Goal: Information Seeking & Learning: Learn about a topic

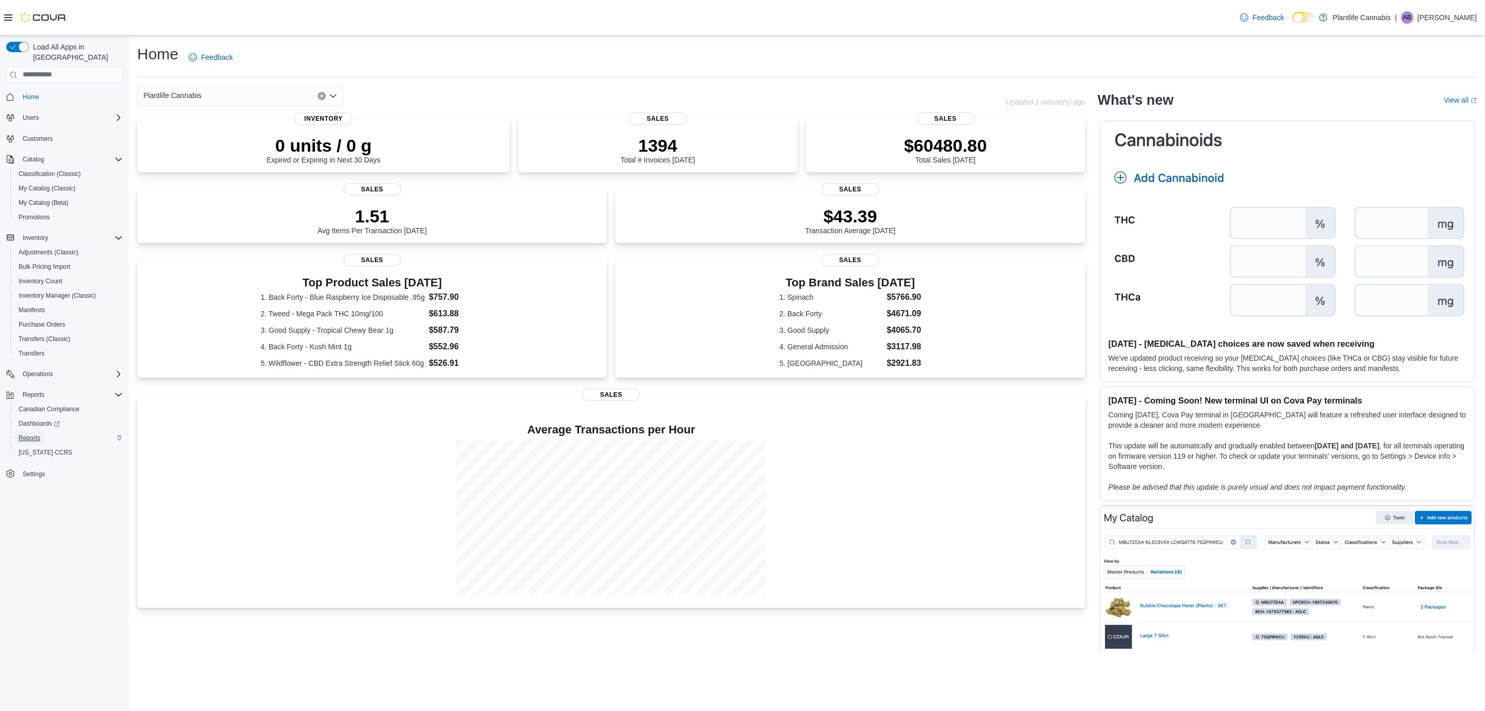
click at [37, 434] on span "Reports" at bounding box center [30, 438] width 22 height 8
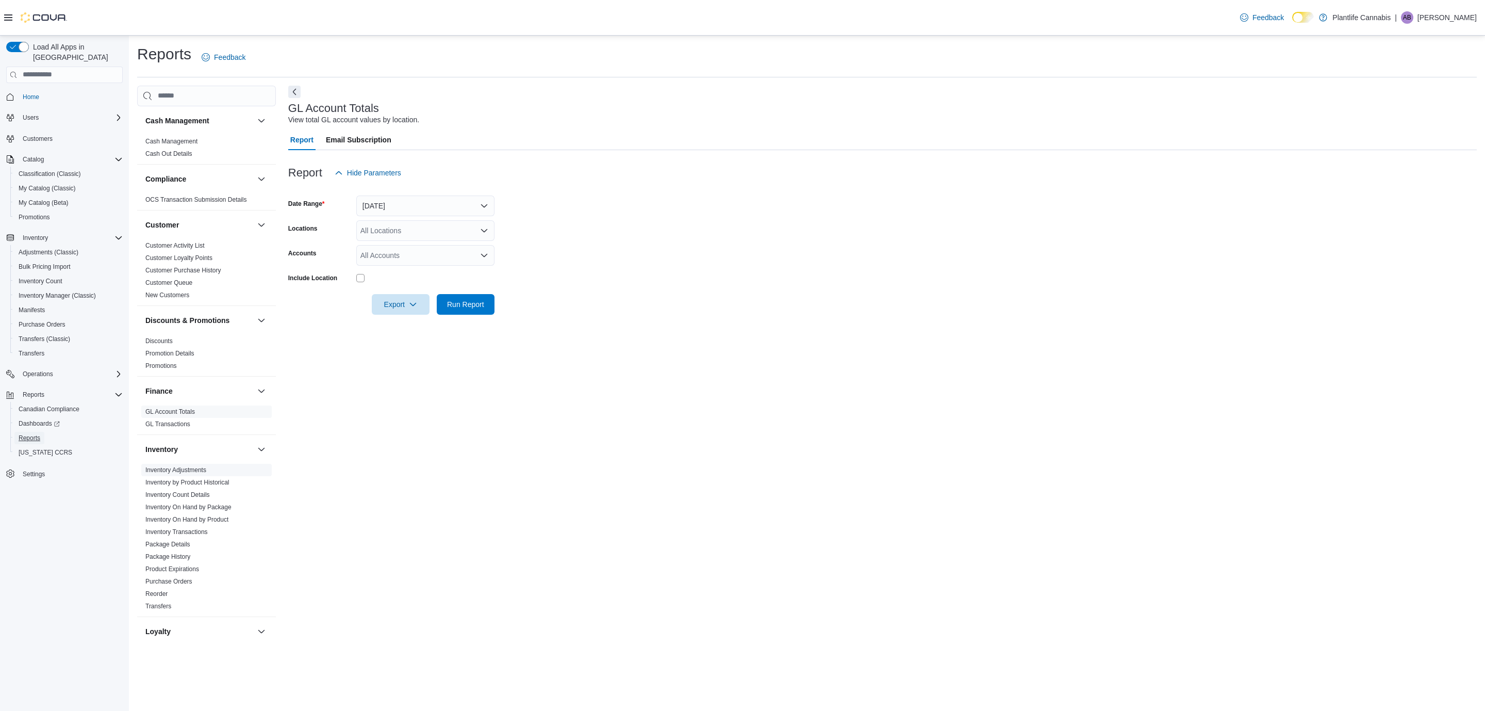
scroll to position [464, 0]
click at [182, 498] on link "Sales by Location" at bounding box center [169, 497] width 49 height 7
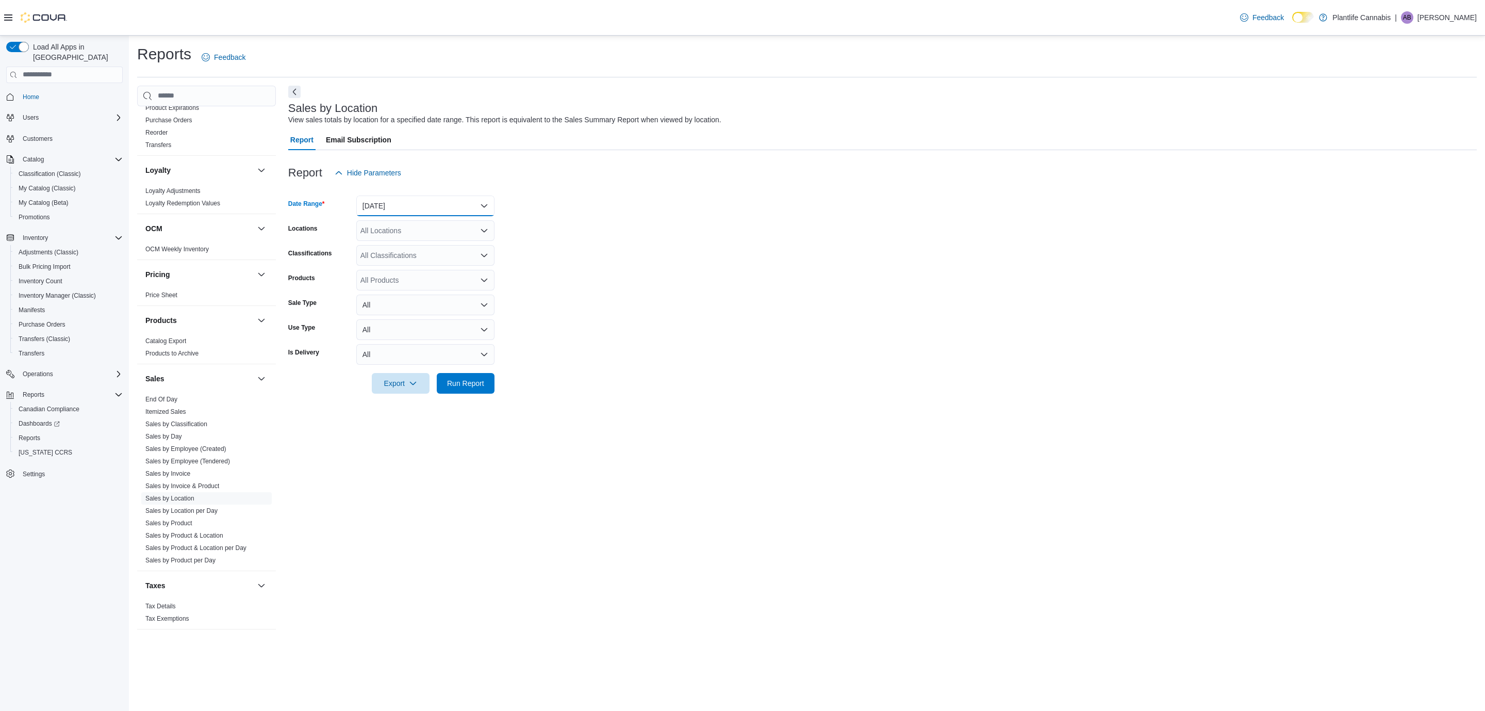
click at [400, 204] on button "Yesterday" at bounding box center [425, 205] width 138 height 21
click at [387, 227] on span "Custom Date" at bounding box center [432, 226] width 118 height 12
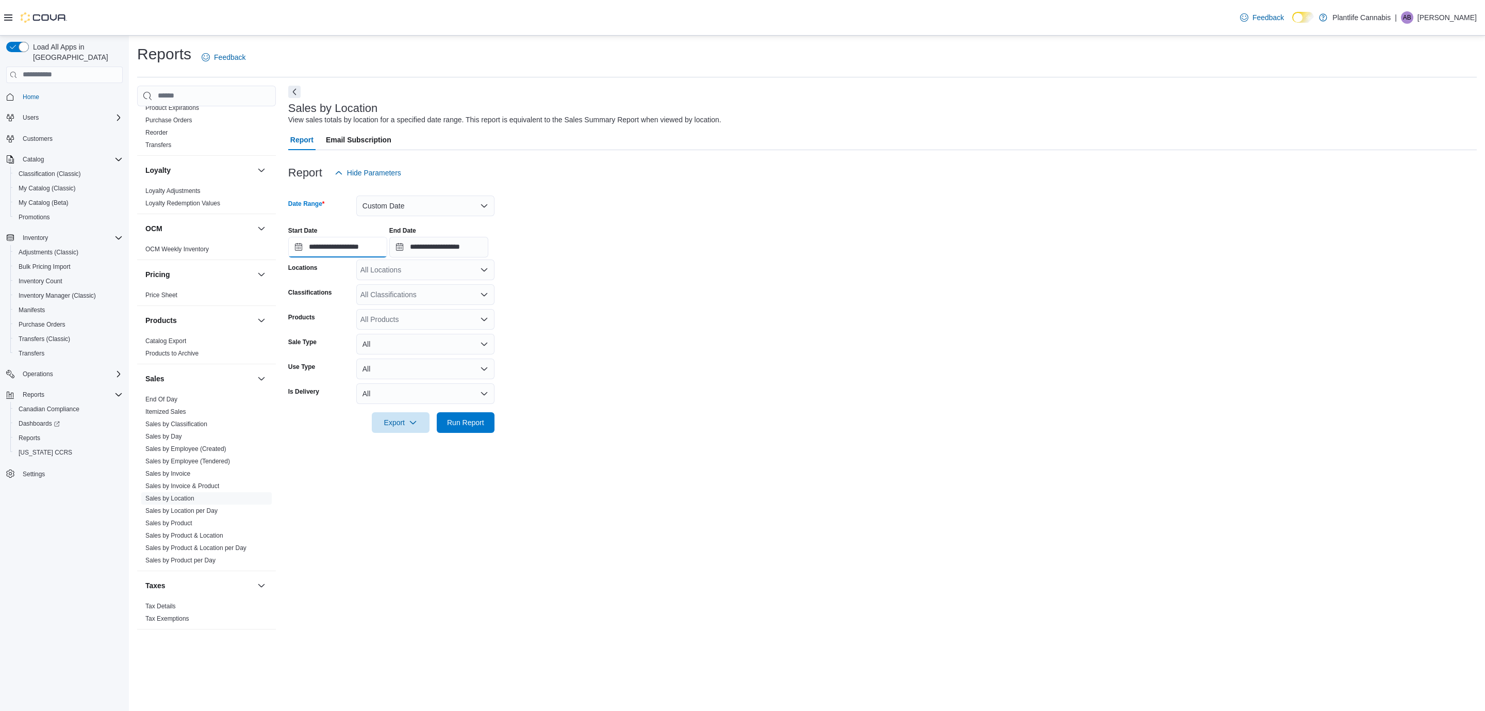
click at [330, 250] on input "**********" at bounding box center [337, 247] width 99 height 21
click at [305, 271] on button "Previous Month" at bounding box center [300, 269] width 17 height 17
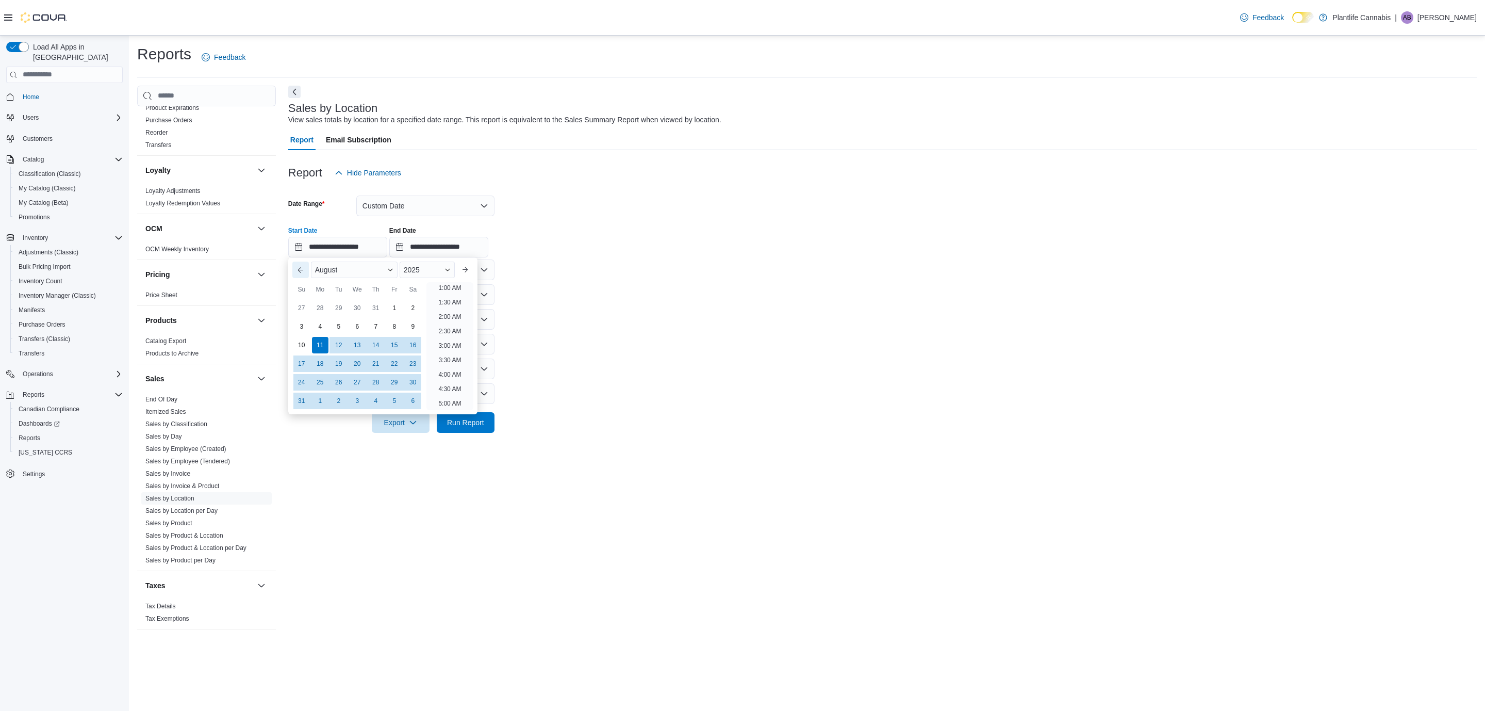
scroll to position [2, 0]
click at [342, 325] on div "5" at bounding box center [338, 326] width 18 height 18
click at [451, 316] on li "1:00 AM" at bounding box center [449, 317] width 31 height 12
type input "**********"
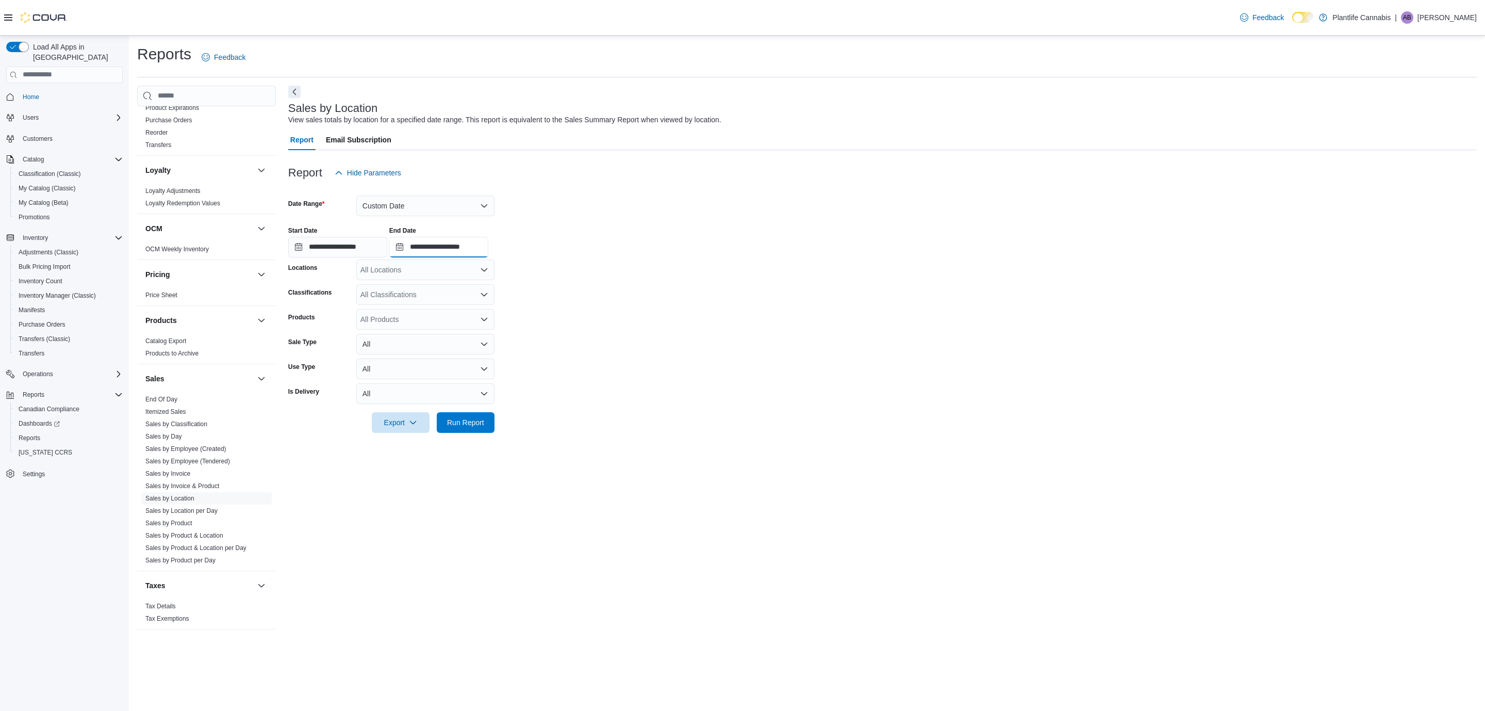
click at [441, 250] on input "**********" at bounding box center [438, 247] width 99 height 21
click at [449, 304] on div "2" at bounding box center [449, 308] width 18 height 18
click at [563, 317] on li "1:00 AM" at bounding box center [560, 319] width 31 height 12
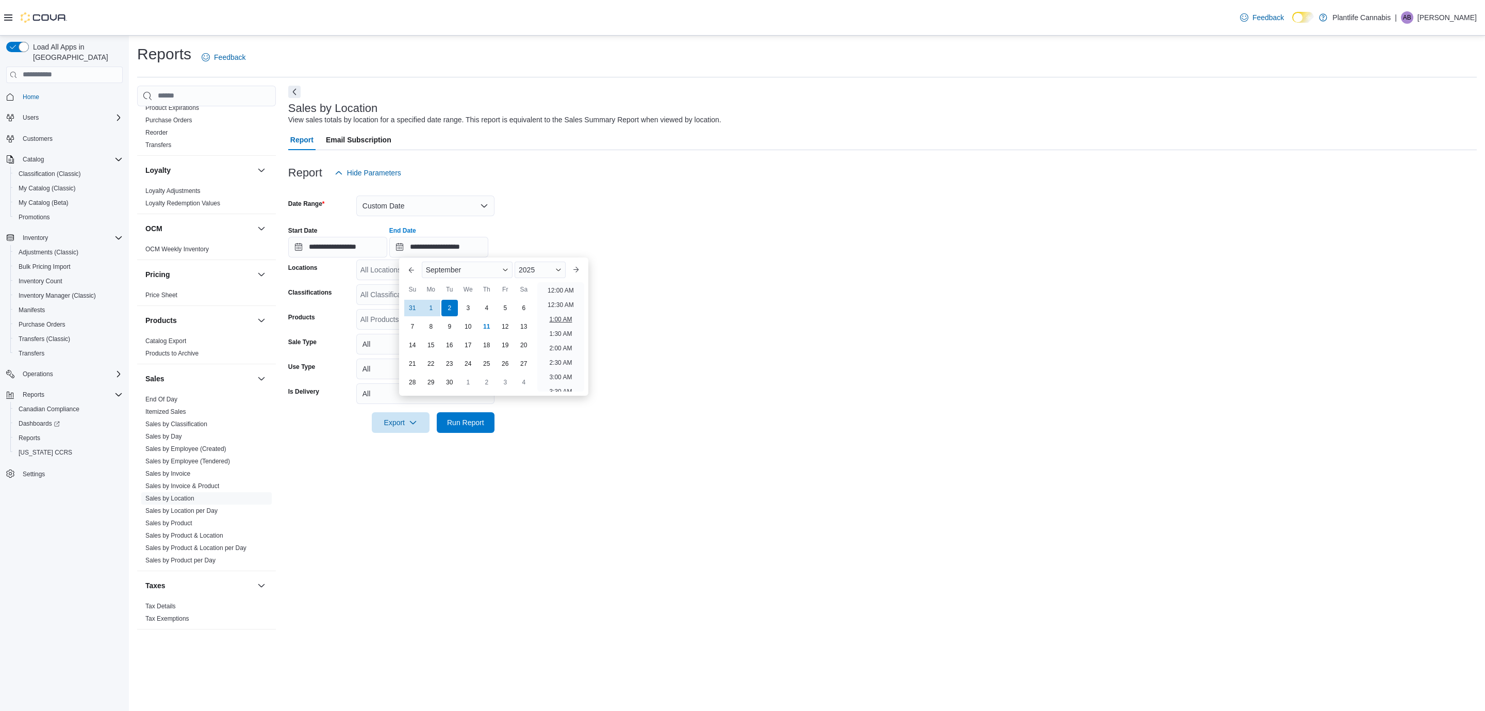
type input "**********"
click at [461, 421] on span "Run Report" at bounding box center [465, 422] width 37 height 10
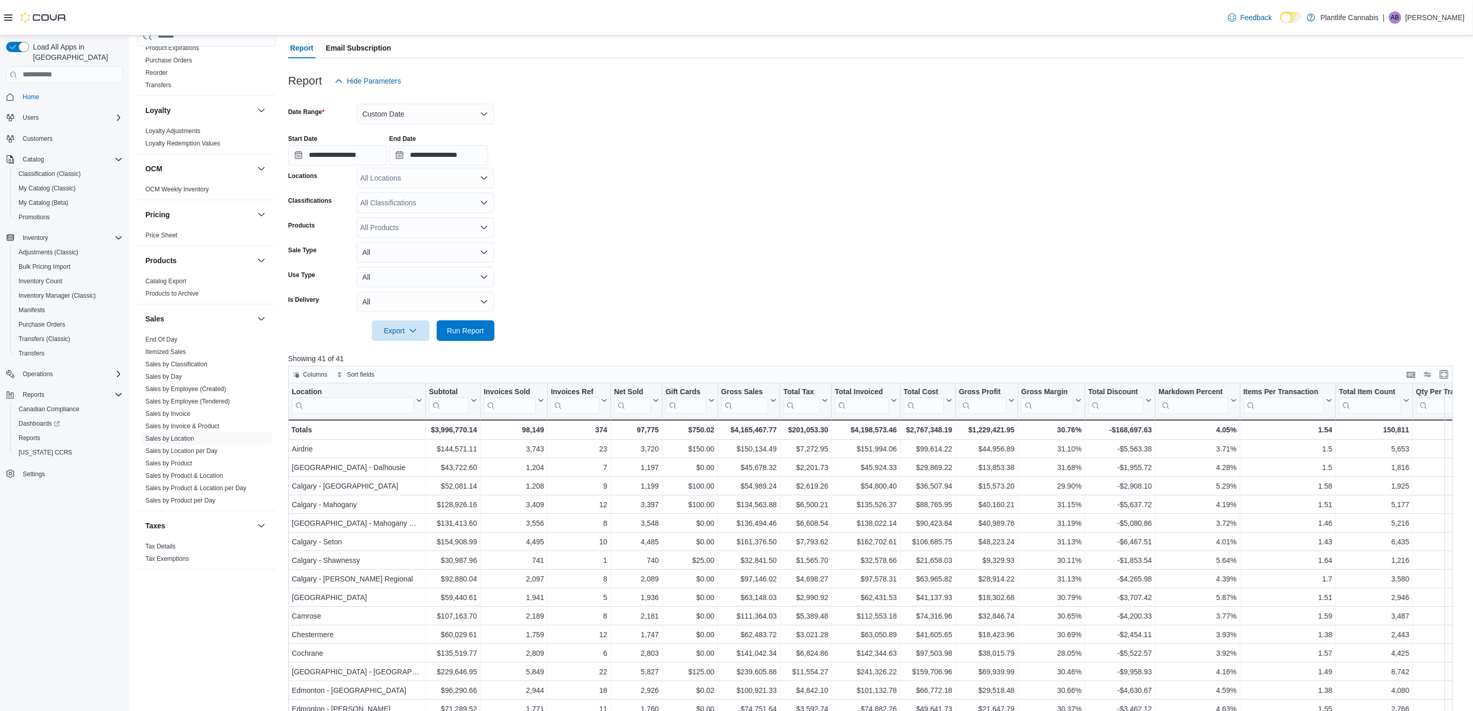
scroll to position [129, 0]
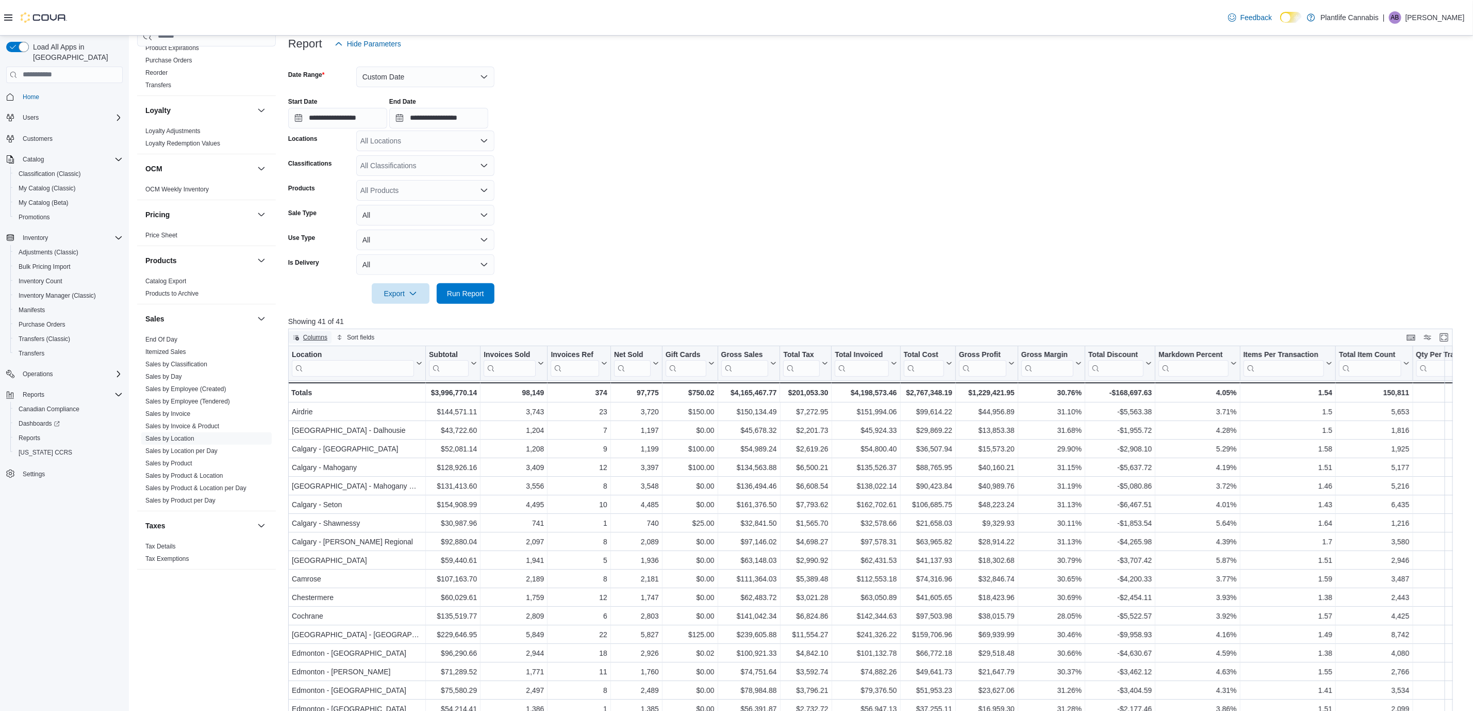
click at [319, 335] on span "Columns" at bounding box center [315, 337] width 24 height 8
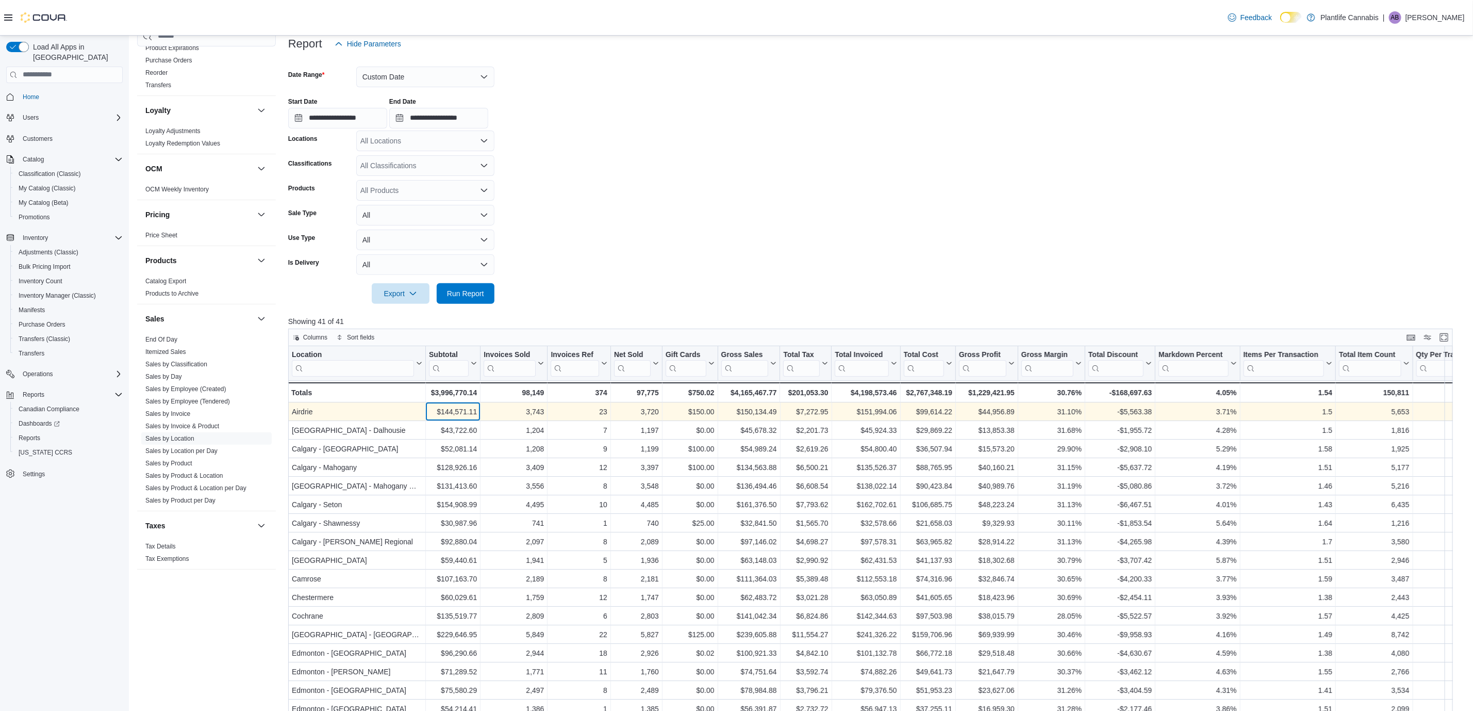
click at [456, 412] on div "$144,571.11" at bounding box center [453, 411] width 48 height 12
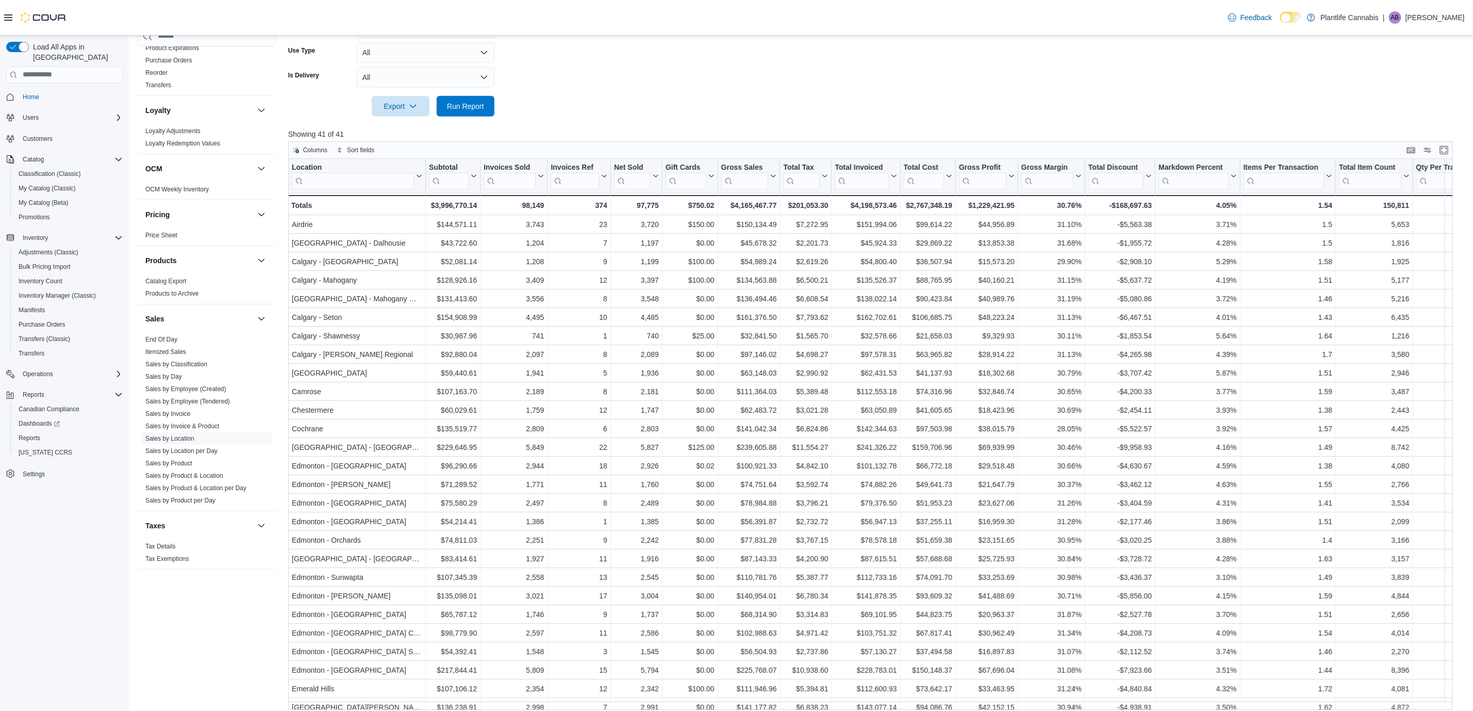
scroll to position [323, 0]
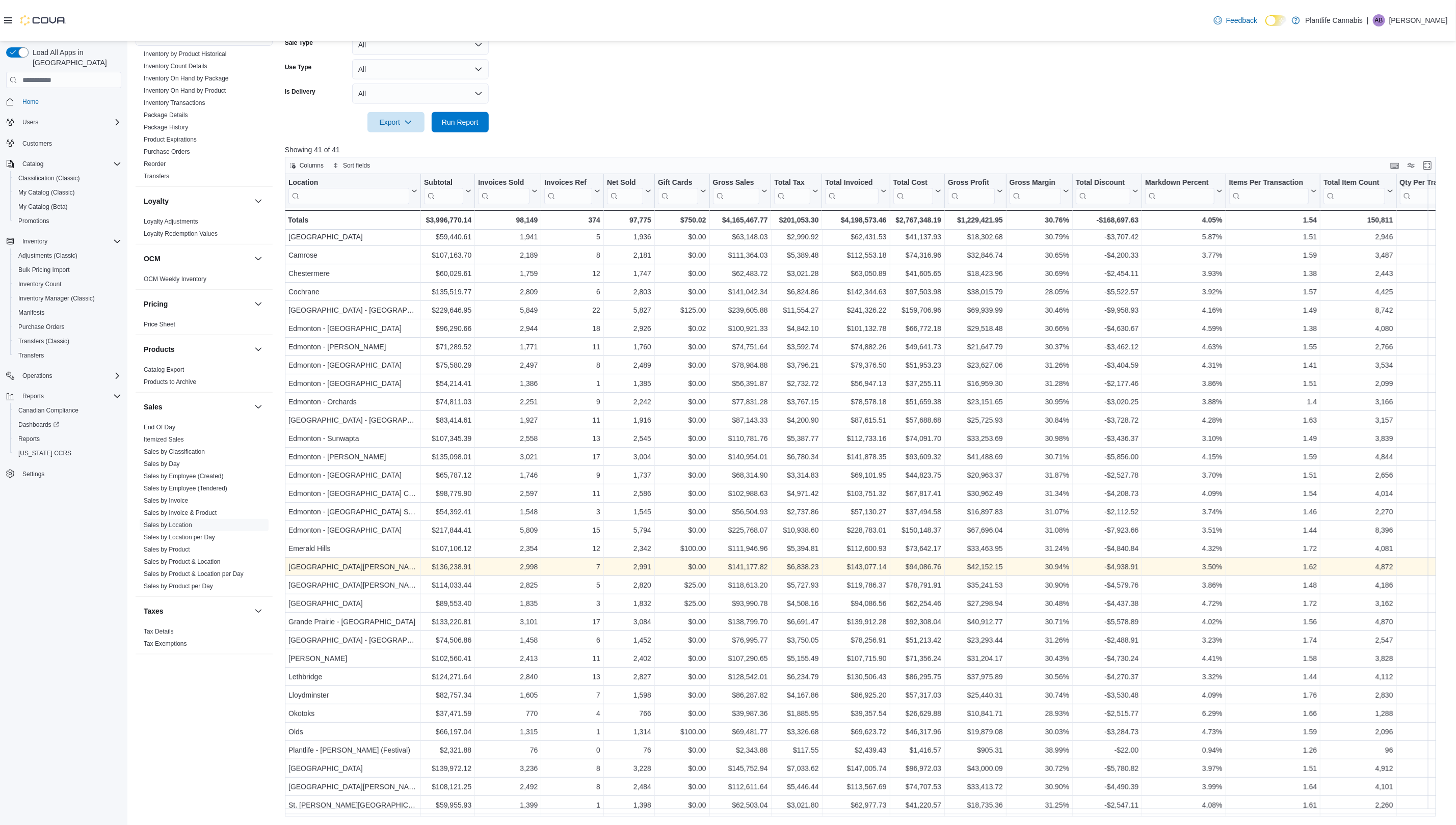
scroll to position [173, 0]
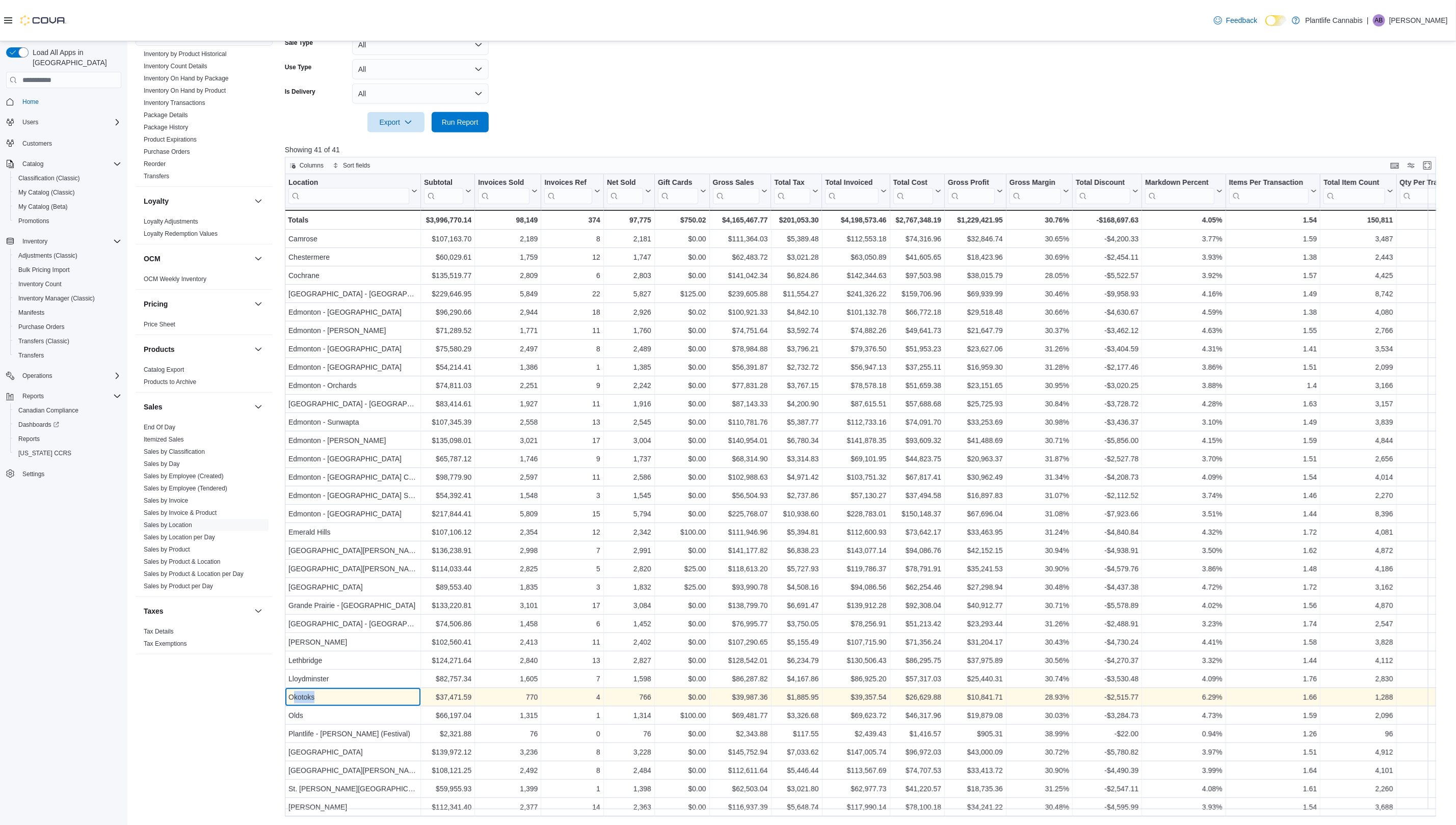
drag, startPoint x: 324, startPoint y: 690, endPoint x: 296, endPoint y: 689, distance: 28.0
click at [296, 692] on div "Okotoks" at bounding box center [353, 698] width 128 height 12
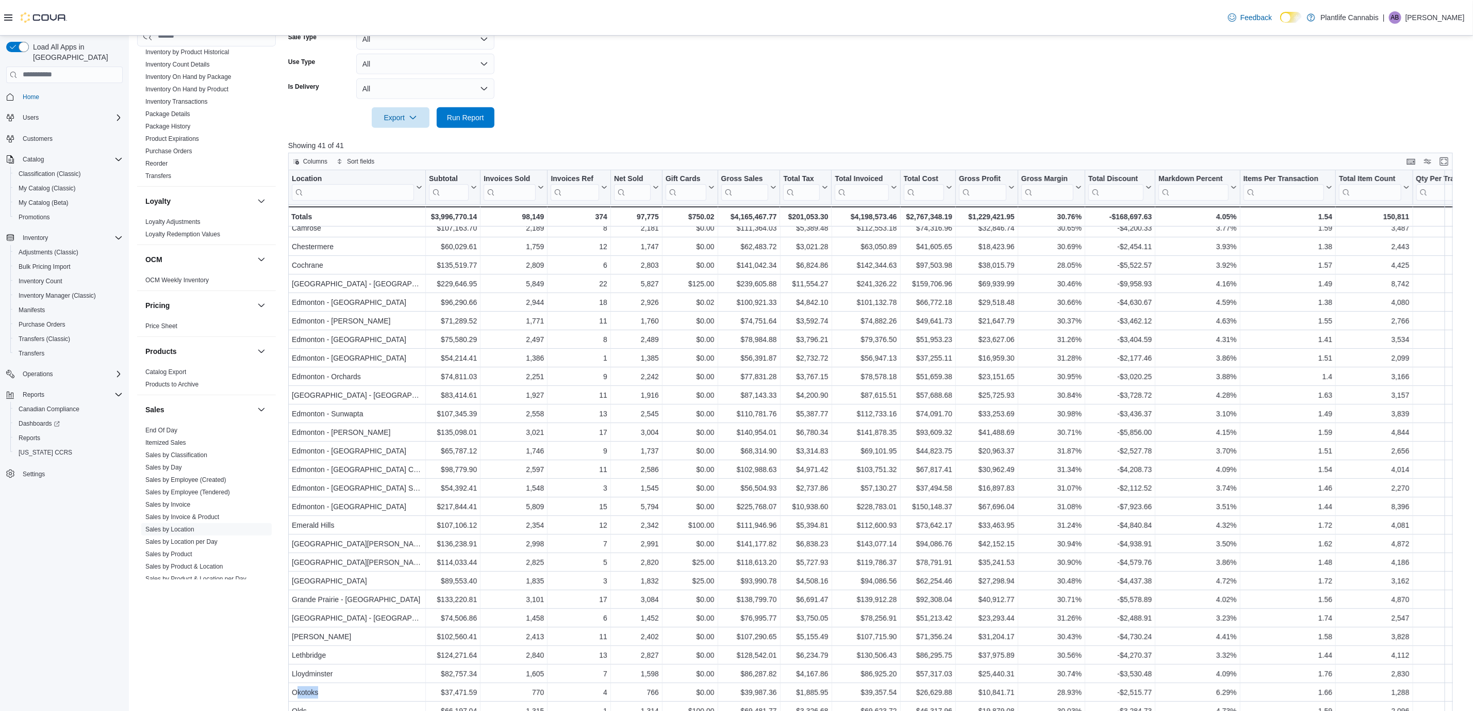
scroll to position [47, 0]
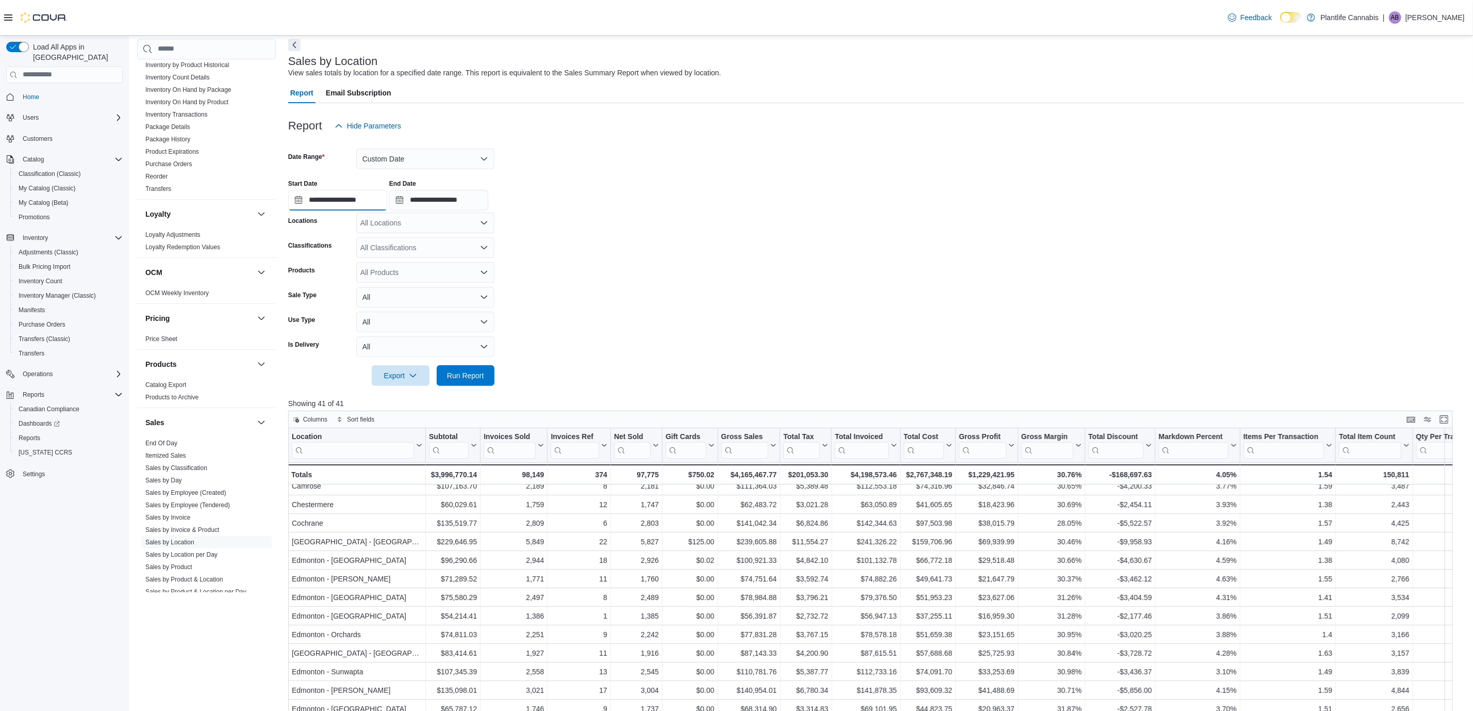
click at [329, 200] on input "**********" at bounding box center [337, 200] width 99 height 21
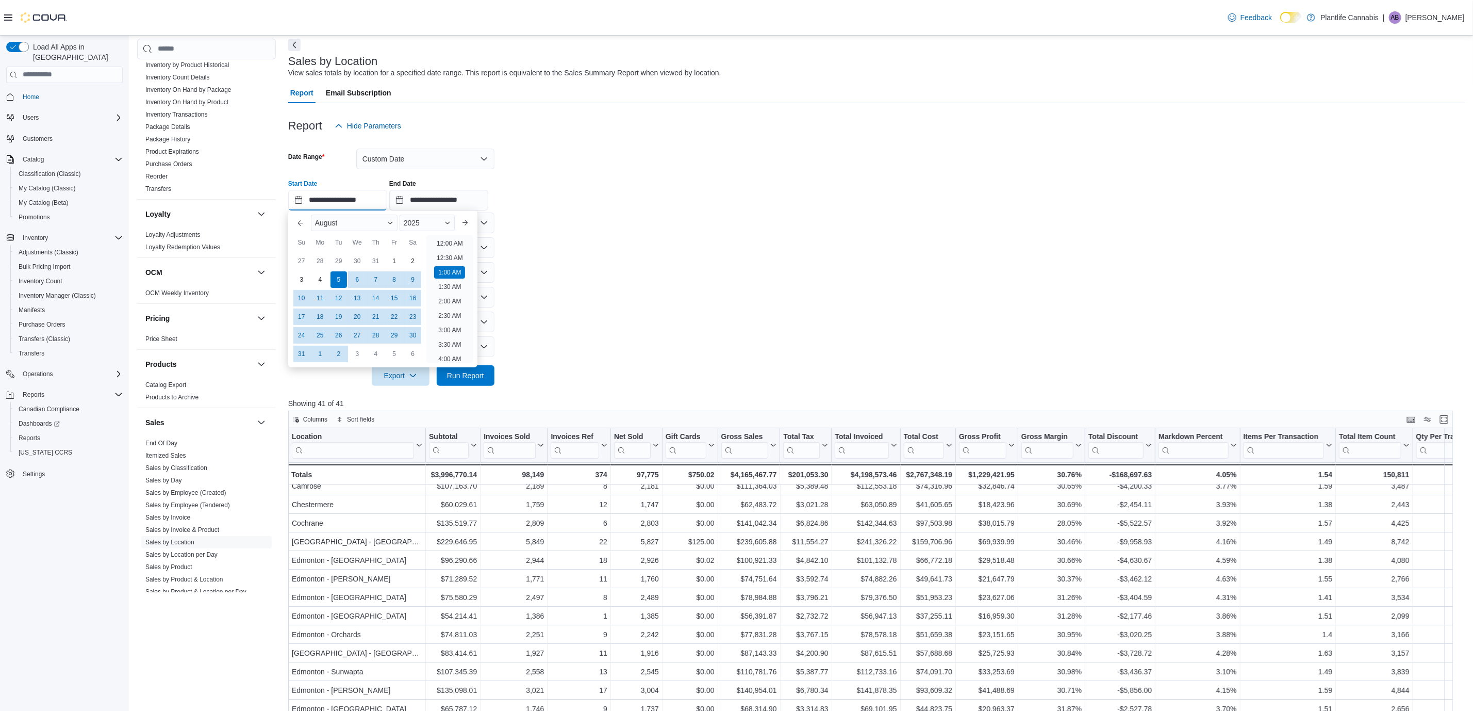
scroll to position [61, 0]
click at [302, 222] on button "Previous Month" at bounding box center [300, 223] width 17 height 17
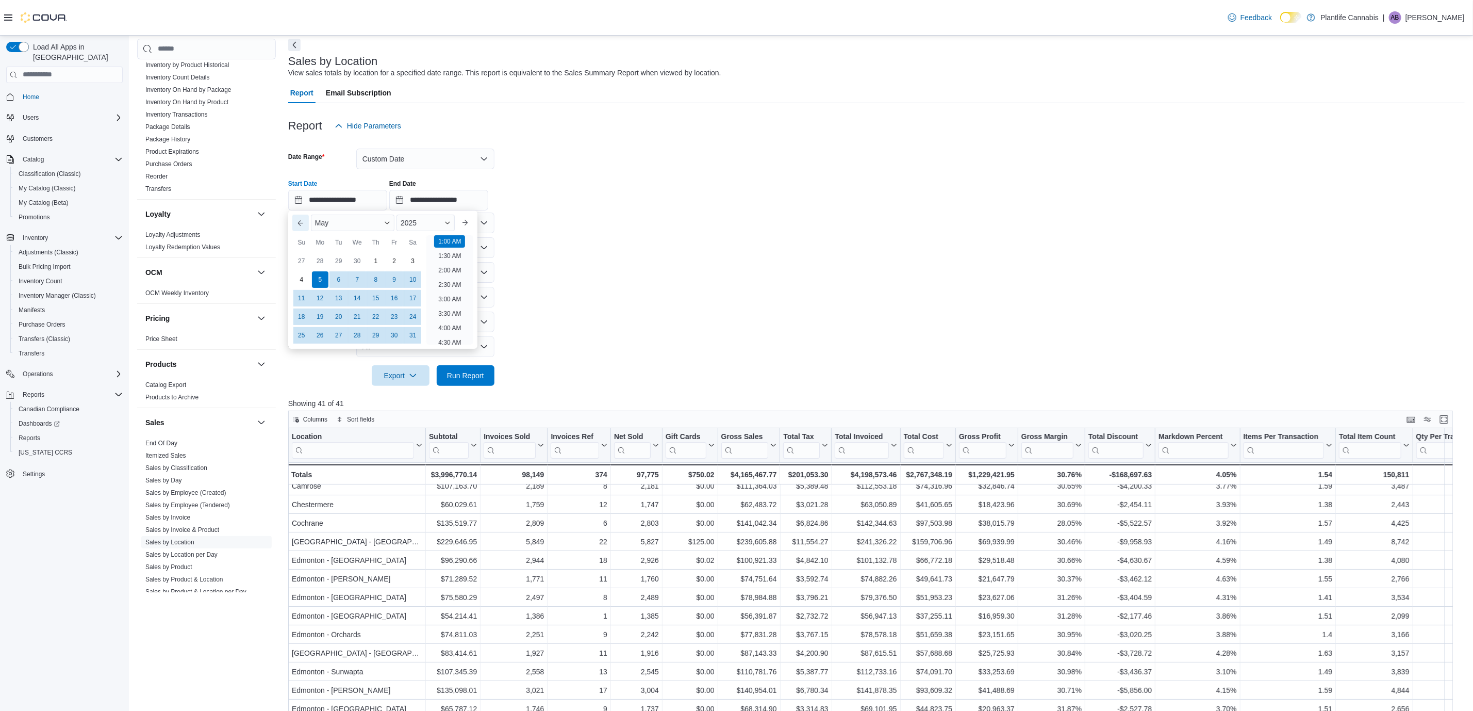
click at [302, 222] on button "Previous Month" at bounding box center [300, 223] width 17 height 17
click at [334, 277] on div "4" at bounding box center [338, 279] width 18 height 18
type input "**********"
click at [450, 240] on li "1:00 AM" at bounding box center [449, 241] width 31 height 12
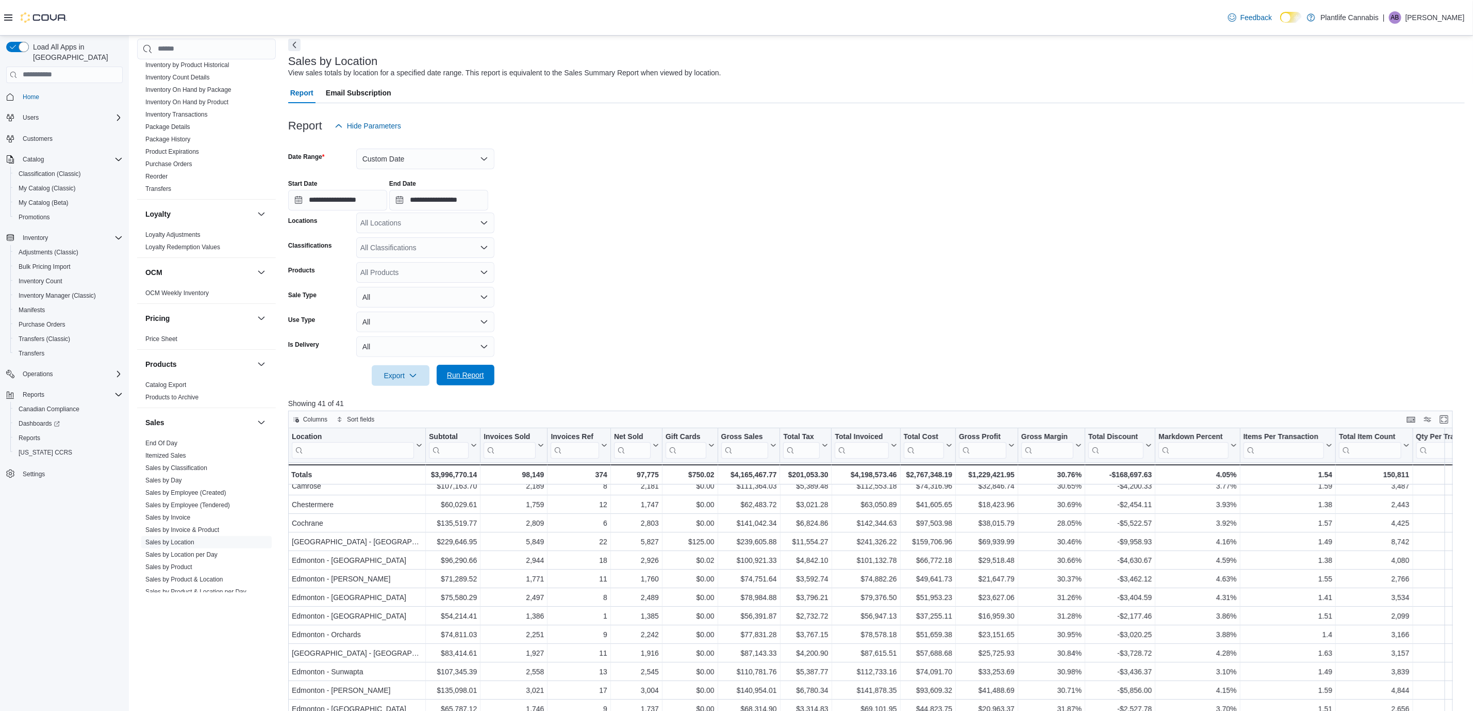
click at [466, 369] on span "Run Report" at bounding box center [465, 375] width 45 height 21
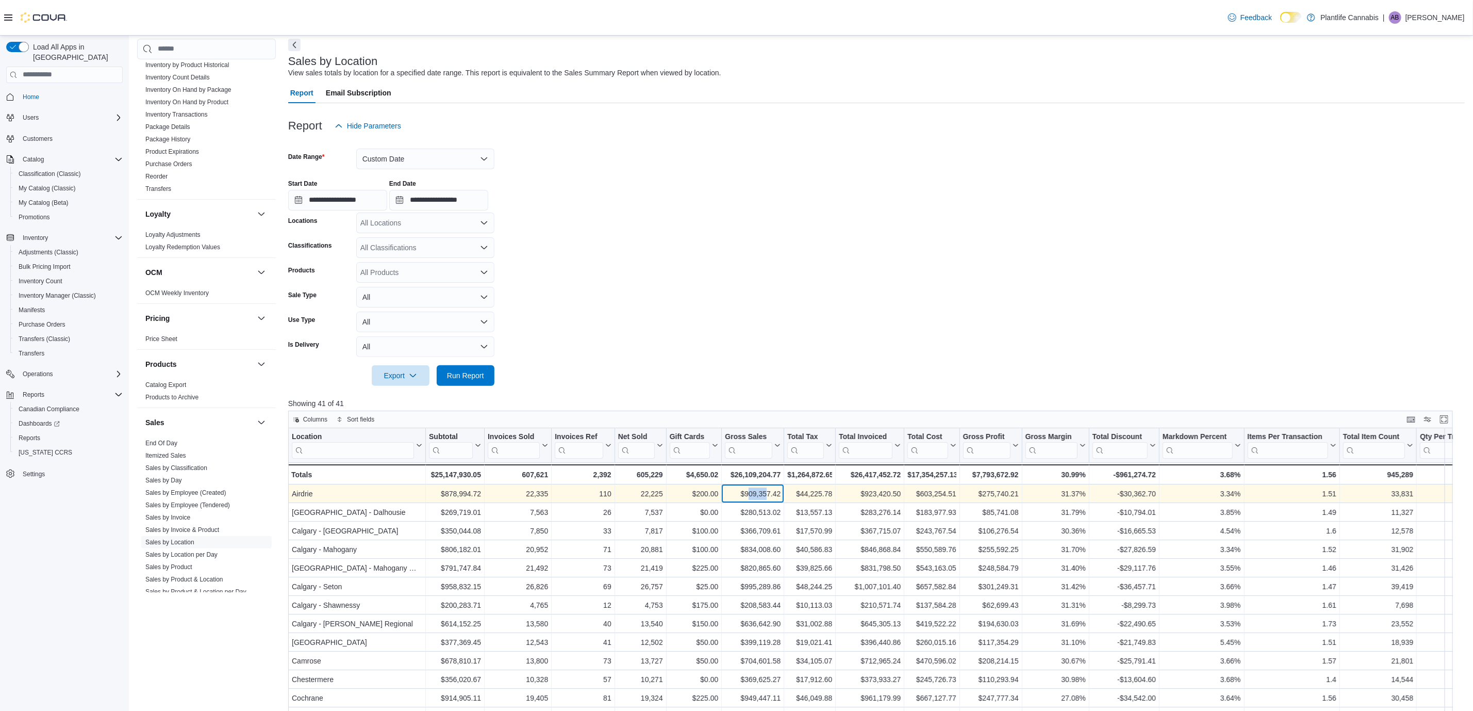
drag, startPoint x: 766, startPoint y: 494, endPoint x: 748, endPoint y: 492, distance: 18.6
click at [748, 492] on div "$909,357.42" at bounding box center [753, 493] width 56 height 12
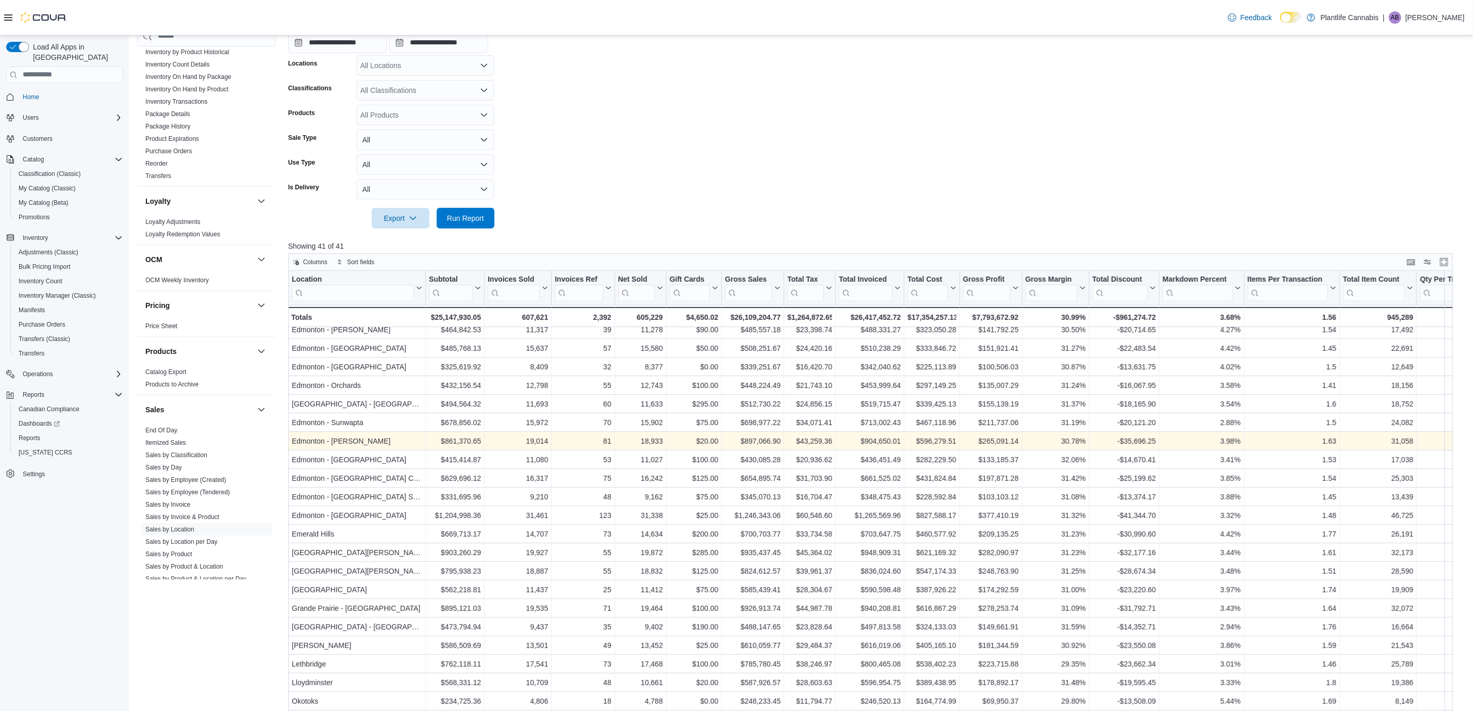
scroll to position [305, 0]
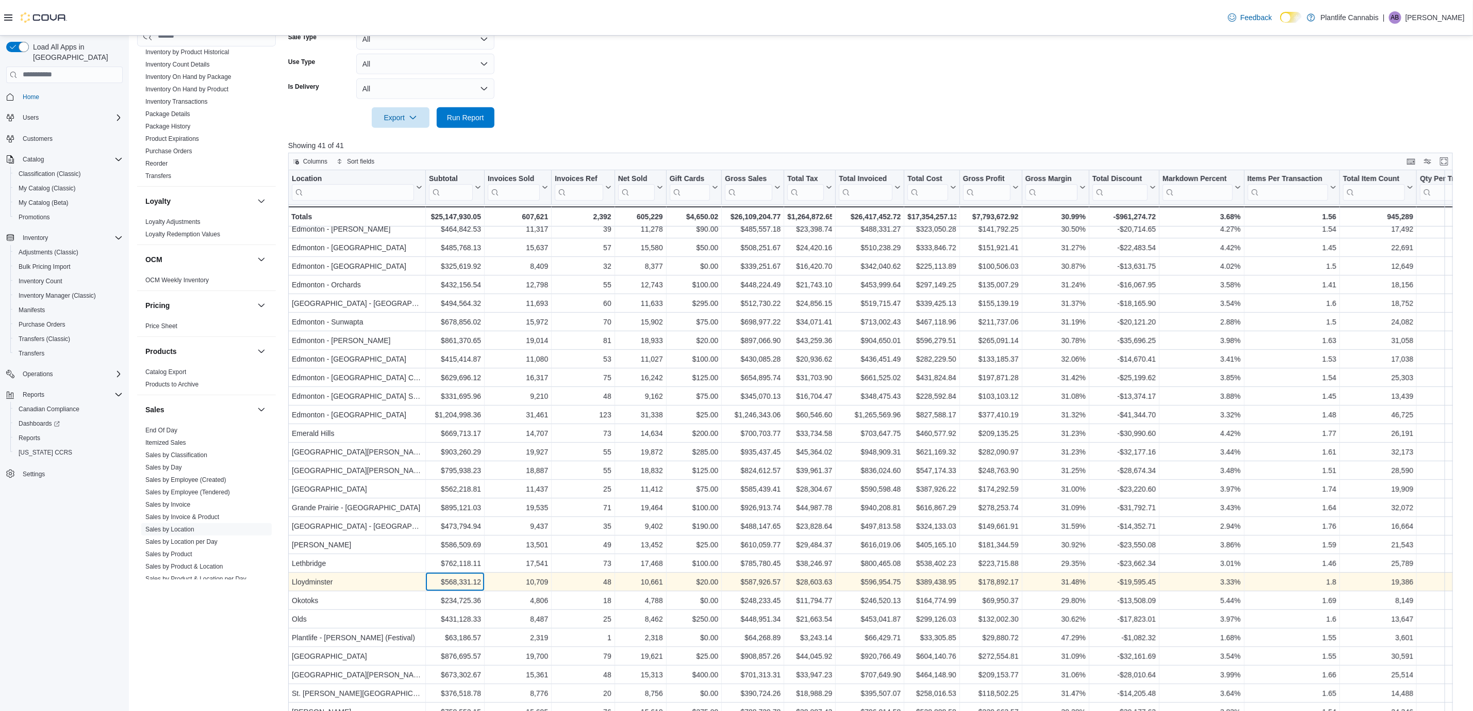
drag, startPoint x: 475, startPoint y: 570, endPoint x: 446, endPoint y: 572, distance: 29.0
click at [446, 575] on div "$568,331.12" at bounding box center [455, 581] width 52 height 12
